Goal: Information Seeking & Learning: Learn about a topic

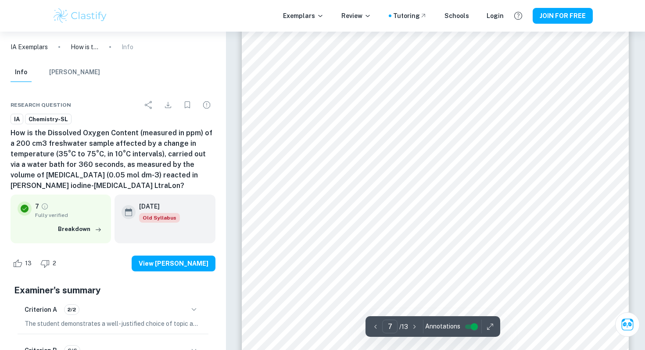
scroll to position [3177, 0]
type input "6"
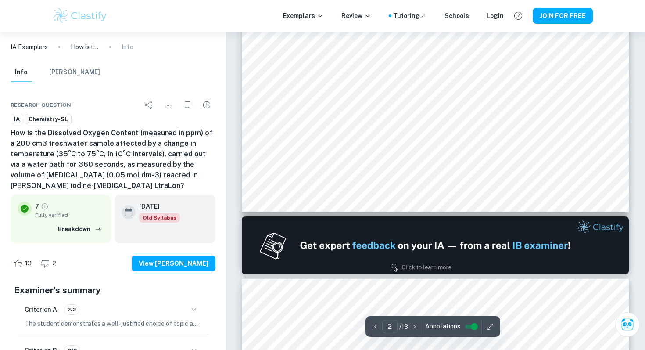
scroll to position [893, 0]
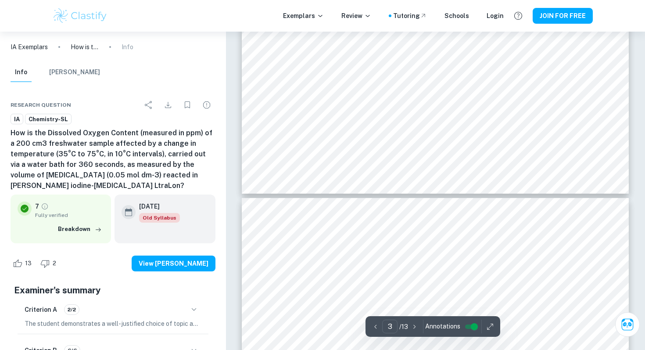
type input "4"
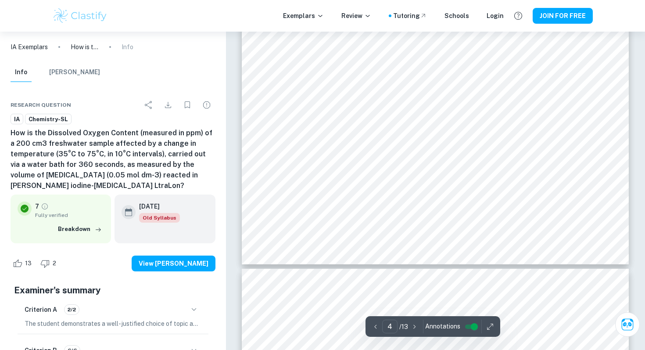
scroll to position [1753, 0]
